Goal: Task Accomplishment & Management: Use online tool/utility

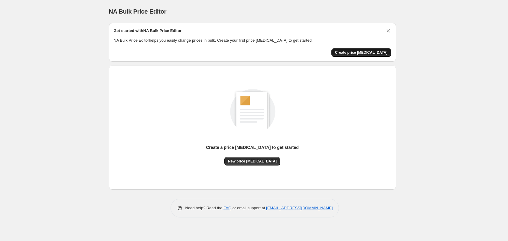
click at [374, 55] on button "Create price [MEDICAL_DATA]" at bounding box center [362, 52] width 60 height 8
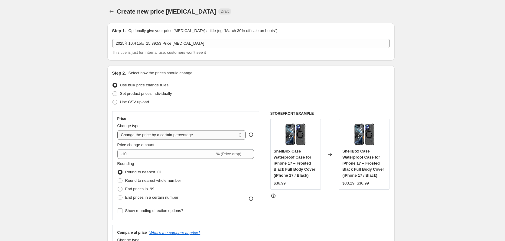
click at [182, 135] on select "Change the price to a certain amount Change the price by a certain amount Chang…" at bounding box center [181, 135] width 129 height 10
select select "by"
click at [119, 130] on select "Change the price to a certain amount Change the price by a certain amount Chang…" at bounding box center [181, 135] width 129 height 10
type input "-10.00"
click at [185, 136] on select "Change the price to a certain amount Change the price by a certain amount Chang…" at bounding box center [181, 135] width 129 height 10
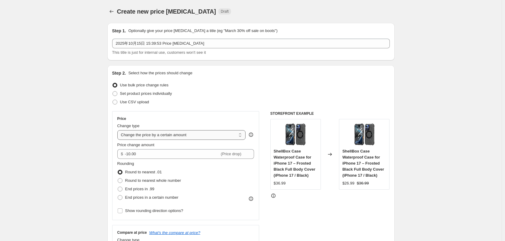
select select "to"
click at [119, 130] on select "Change the price to a certain amount Change the price by a certain amount Chang…" at bounding box center [181, 135] width 129 height 10
type input "80.00"
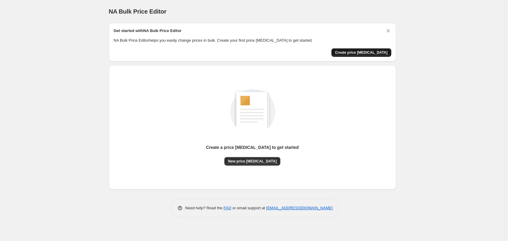
click at [371, 53] on span "Create price [MEDICAL_DATA]" at bounding box center [361, 52] width 53 height 5
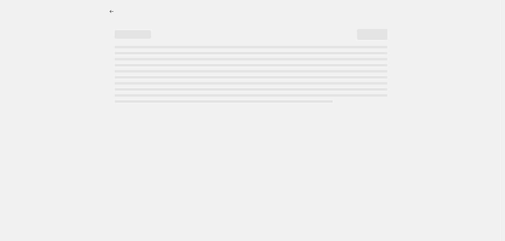
select select "percentage"
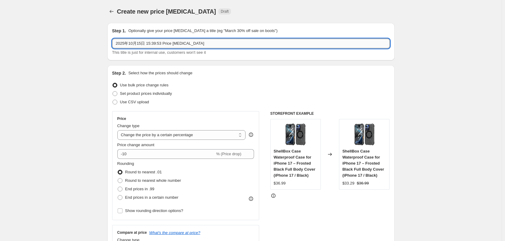
click at [204, 45] on input "2025年10月15日 15:39:53 Price change job" at bounding box center [251, 44] width 278 height 10
click at [166, 95] on span "Set product prices individually" at bounding box center [146, 93] width 52 height 5
click at [113, 92] on input "Set product prices individually" at bounding box center [113, 91] width 0 height 0
radio input "true"
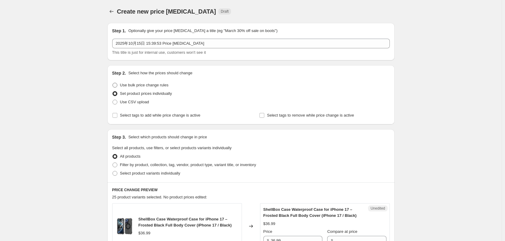
click at [116, 86] on span at bounding box center [115, 85] width 5 height 5
click at [113, 83] on input "Use bulk price change rules" at bounding box center [113, 83] width 0 height 0
radio input "true"
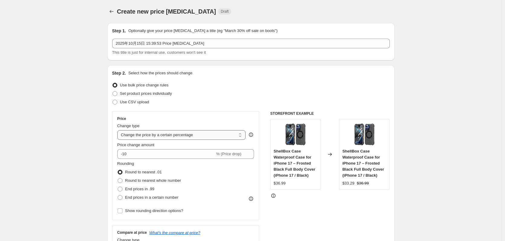
click at [157, 136] on select "Change the price to a certain amount Change the price by a certain amount Chang…" at bounding box center [181, 135] width 129 height 10
select select "to"
click at [119, 130] on select "Change the price to a certain amount Change the price by a certain amount Chang…" at bounding box center [181, 135] width 129 height 10
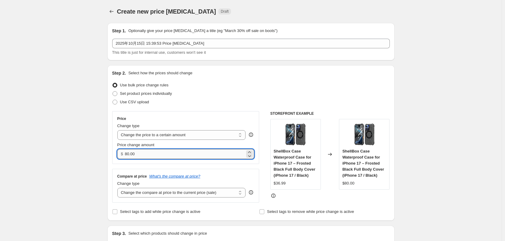
click at [147, 153] on input "80.00" at bounding box center [185, 154] width 120 height 10
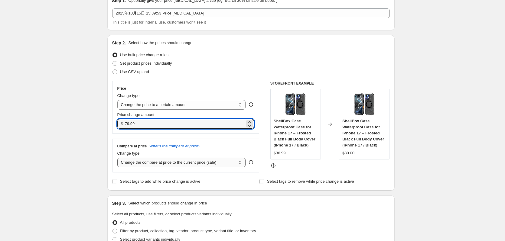
type input "79.99"
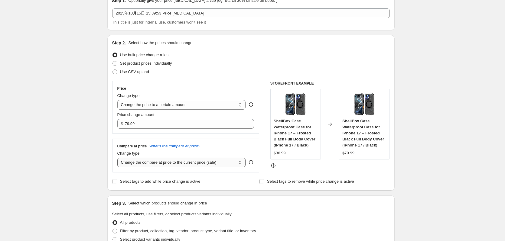
click at [166, 165] on select "Change the compare at price to the current price (sale) Change the compare at p…" at bounding box center [181, 163] width 129 height 10
select select "to"
click at [119, 158] on select "Change the compare at price to the current price (sale) Change the compare at p…" at bounding box center [181, 163] width 129 height 10
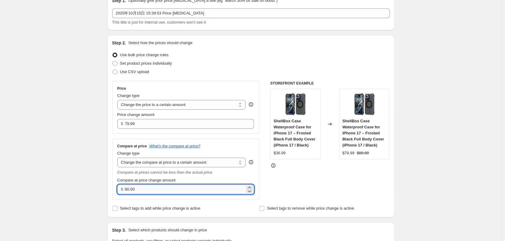
click at [151, 190] on input "80.00" at bounding box center [185, 190] width 120 height 10
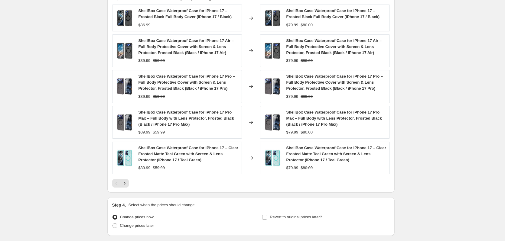
scroll to position [368, 0]
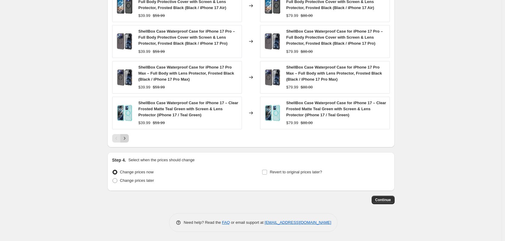
type input "79.98"
click at [125, 139] on icon "Next" at bounding box center [125, 138] width 2 height 3
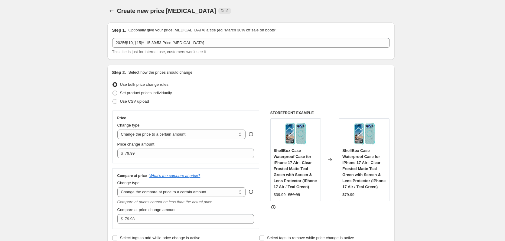
scroll to position [0, 0]
